Goal: Navigation & Orientation: Find specific page/section

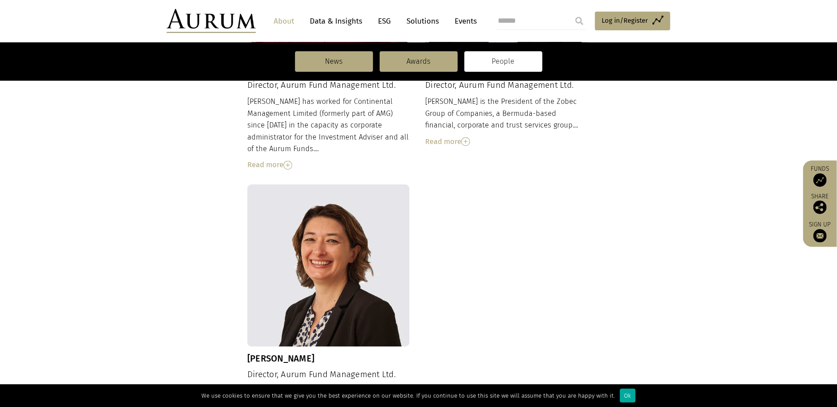
scroll to position [788, 0]
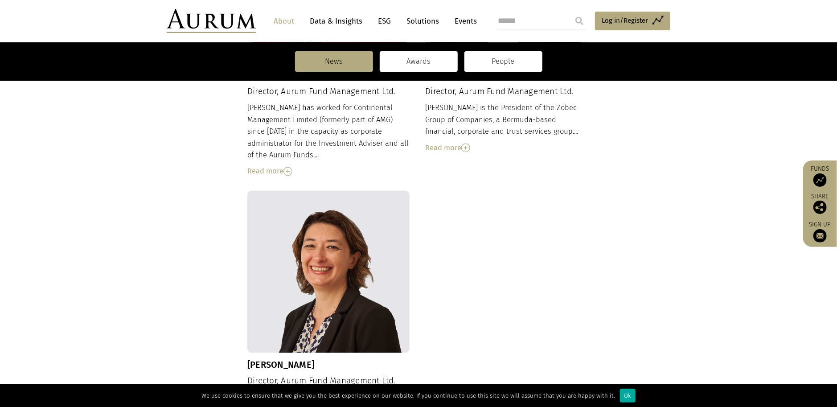
click at [425, 56] on link "Awards" at bounding box center [419, 61] width 78 height 20
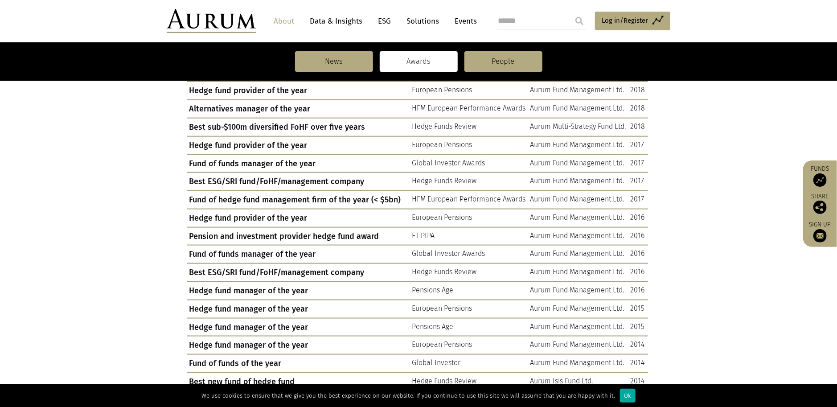
scroll to position [311, 0]
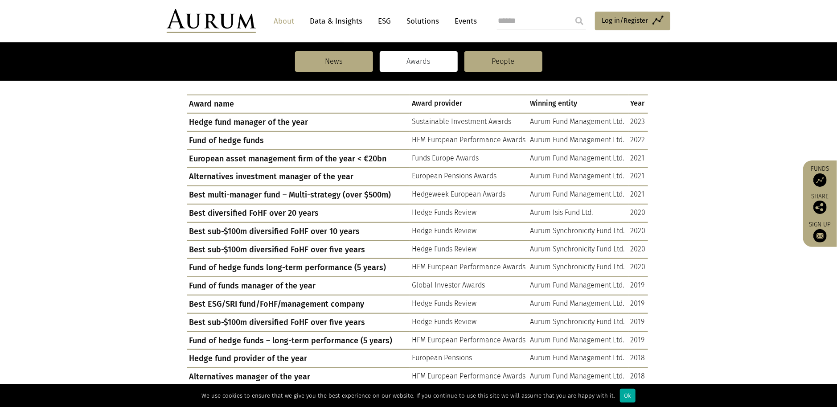
click at [334, 20] on link "Data & Insights" at bounding box center [335, 21] width 61 height 16
